Goal: Task Accomplishment & Management: Manage account settings

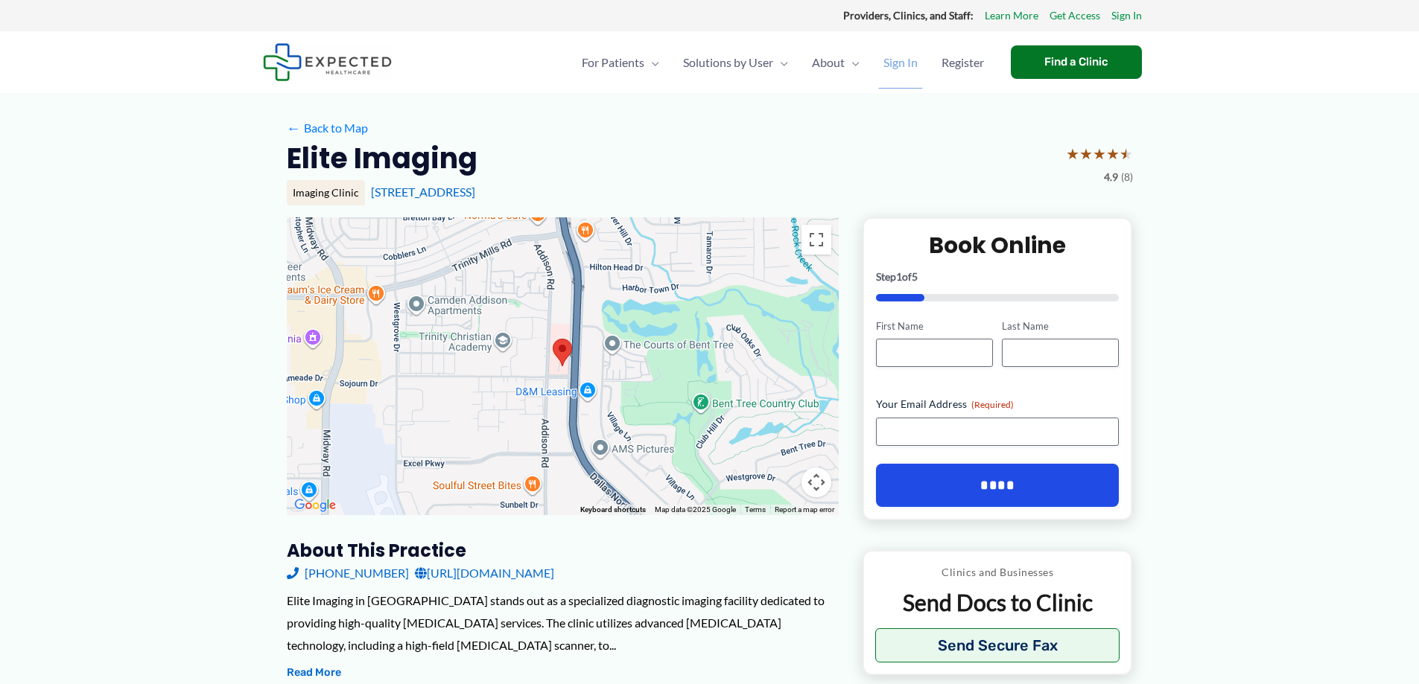
click at [899, 63] on span "Sign In" at bounding box center [900, 62] width 34 height 52
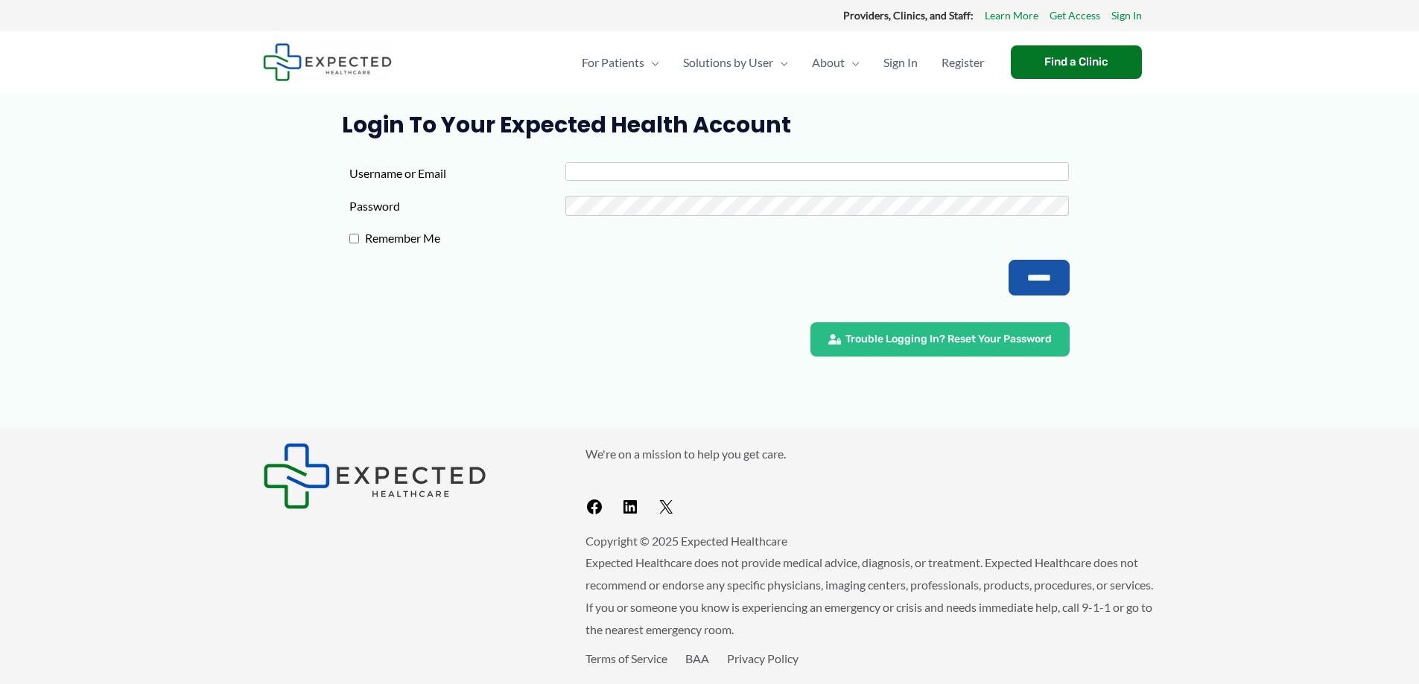
click at [611, 168] on input "Username or Email" at bounding box center [816, 171] width 503 height 19
